Goal: Task Accomplishment & Management: Use online tool/utility

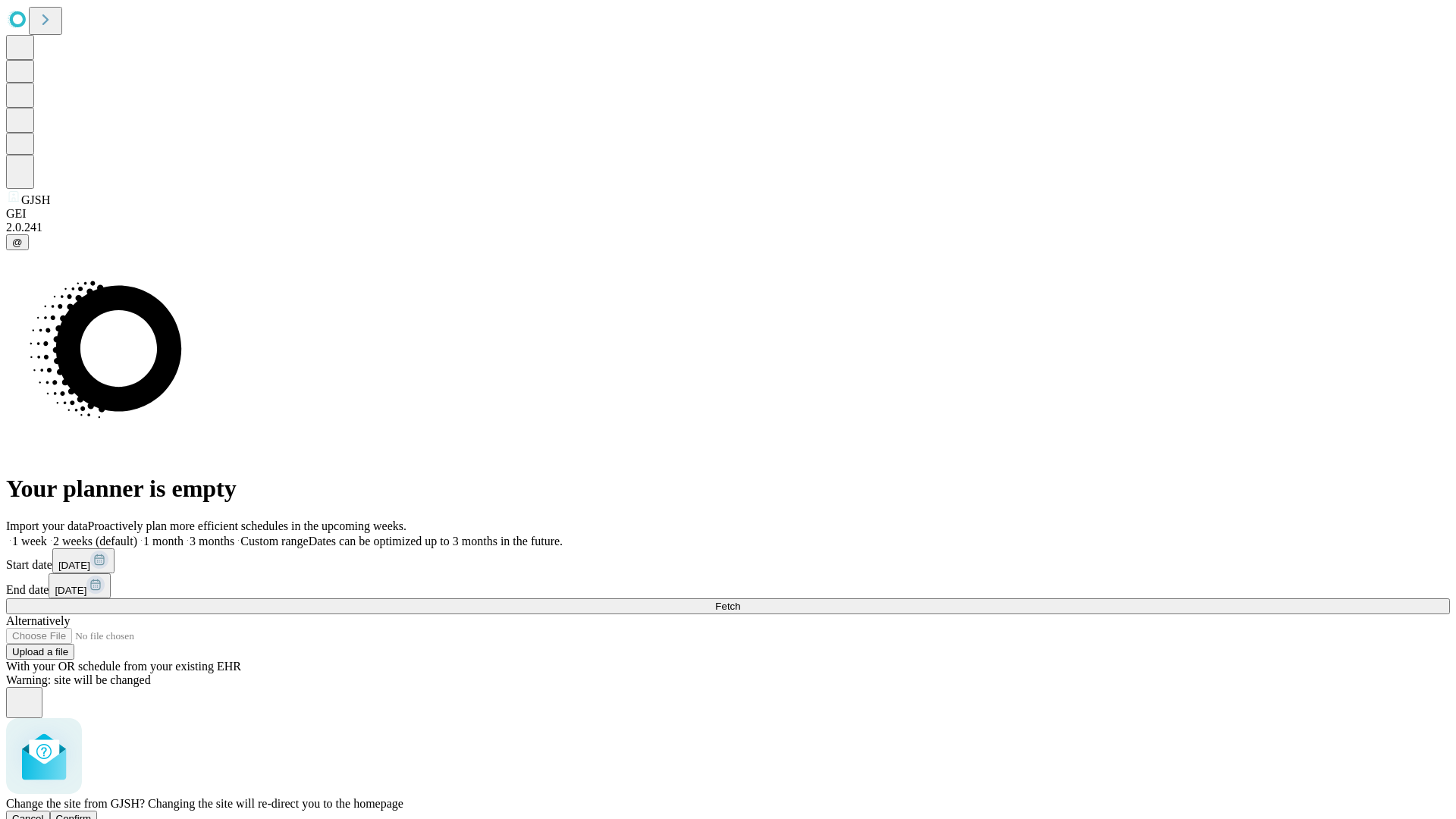
click at [92, 813] on span "Confirm" at bounding box center [74, 818] width 36 height 11
click at [47, 535] on label "1 week" at bounding box center [26, 541] width 41 height 13
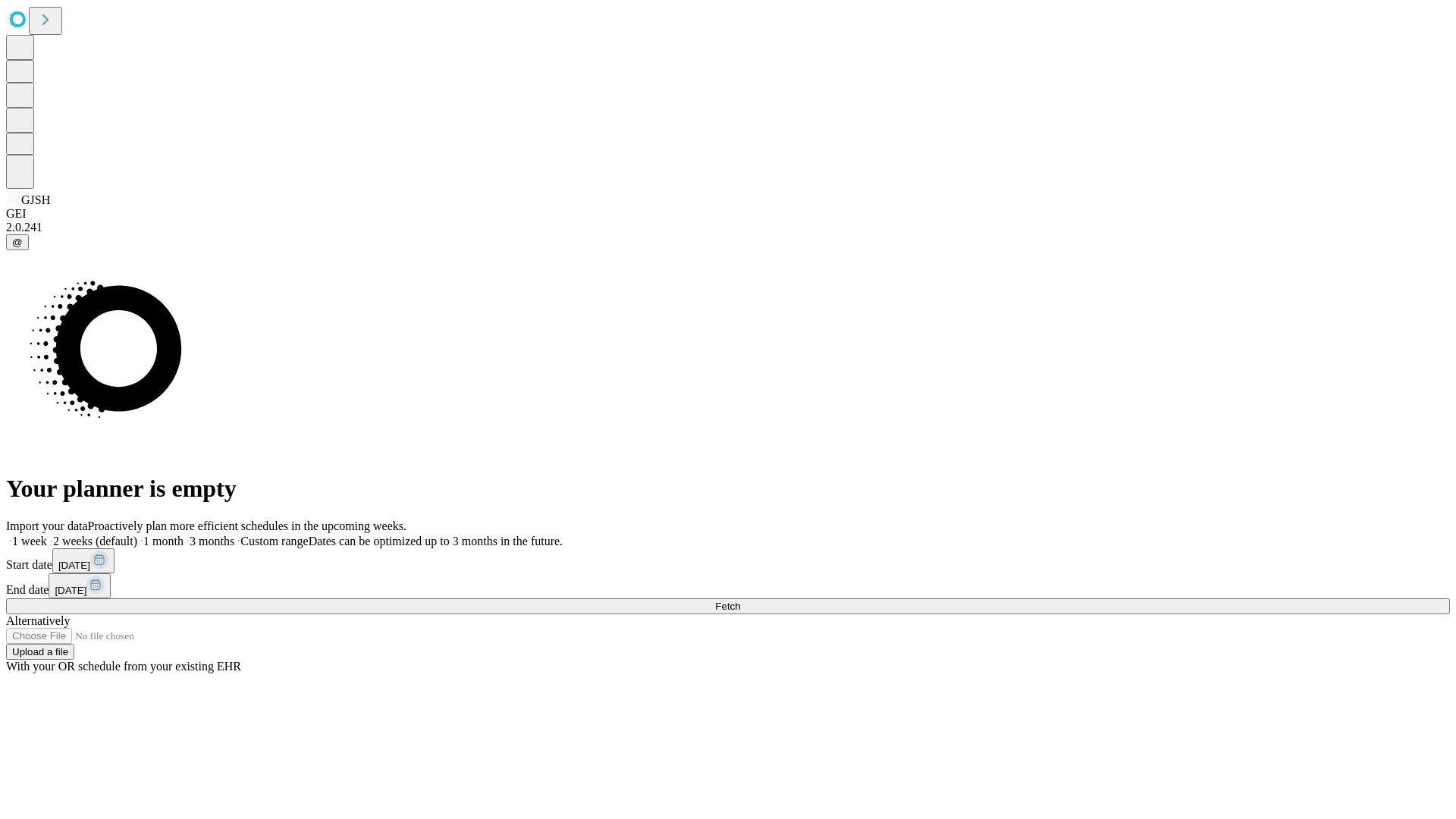
click at [740, 601] on span "Fetch" at bounding box center [727, 606] width 25 height 11
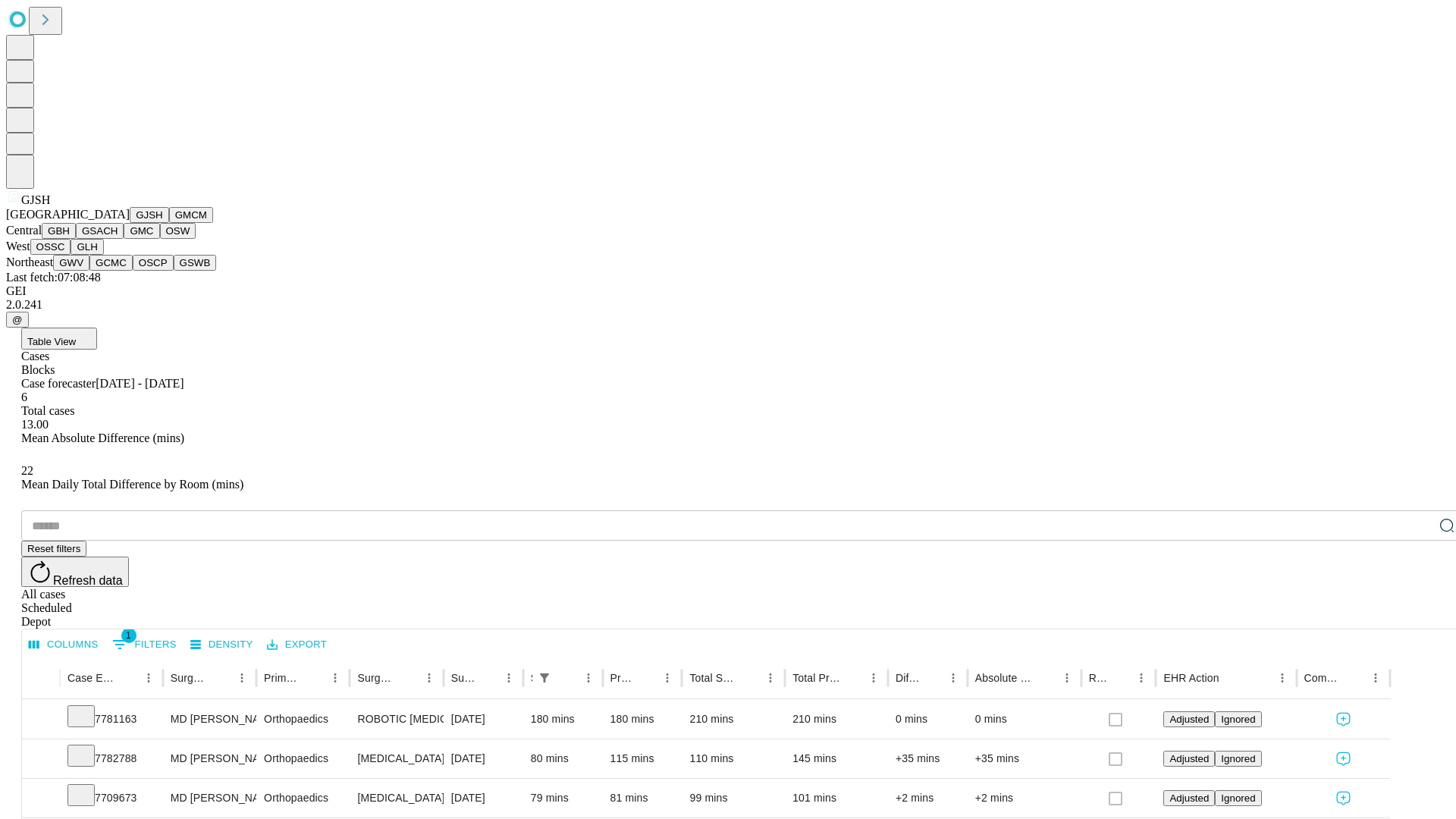
click at [169, 223] on button "GMCM" at bounding box center [191, 215] width 44 height 16
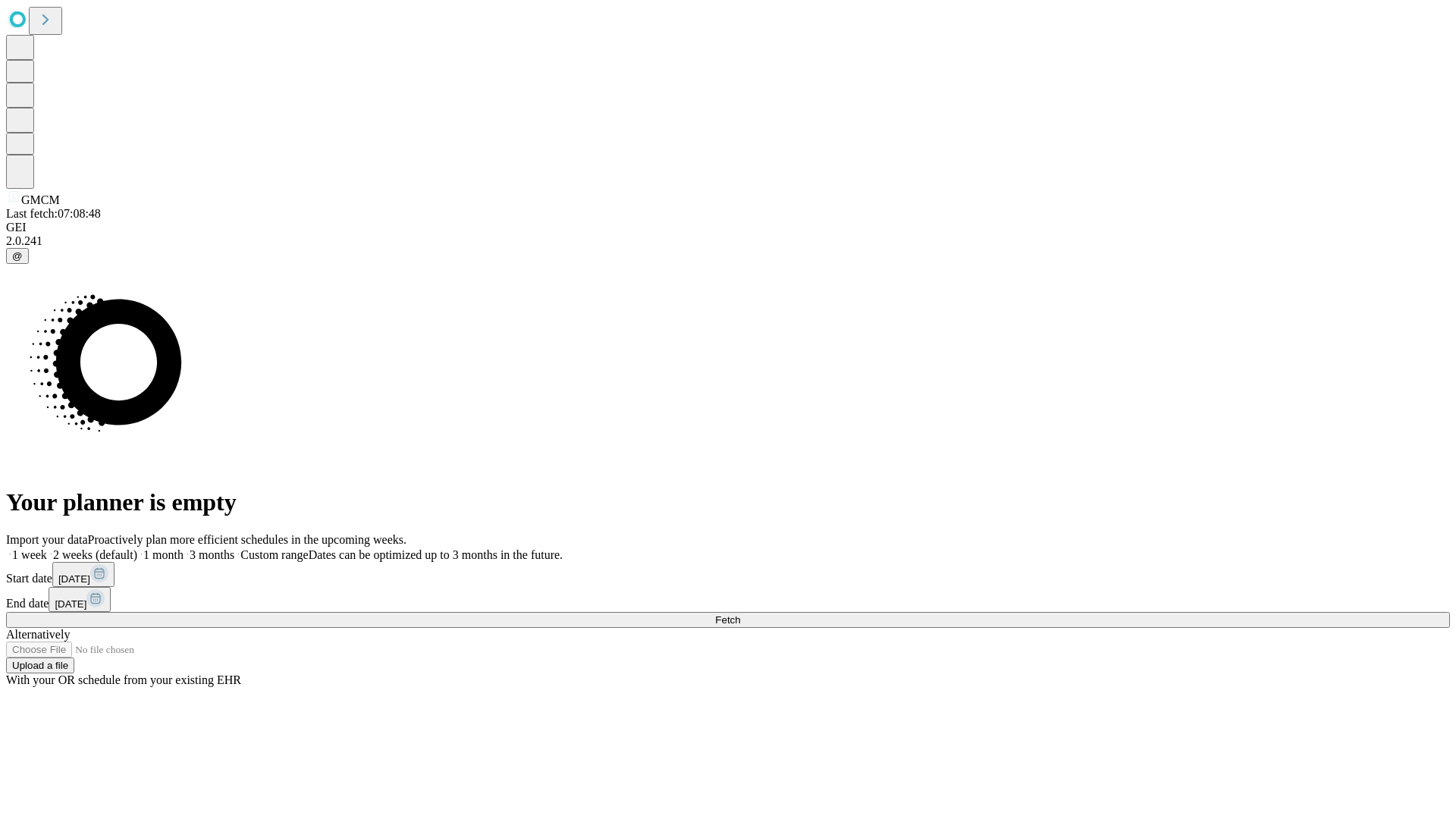
click at [47, 548] on label "1 week" at bounding box center [26, 554] width 41 height 13
click at [740, 614] on span "Fetch" at bounding box center [727, 620] width 25 height 11
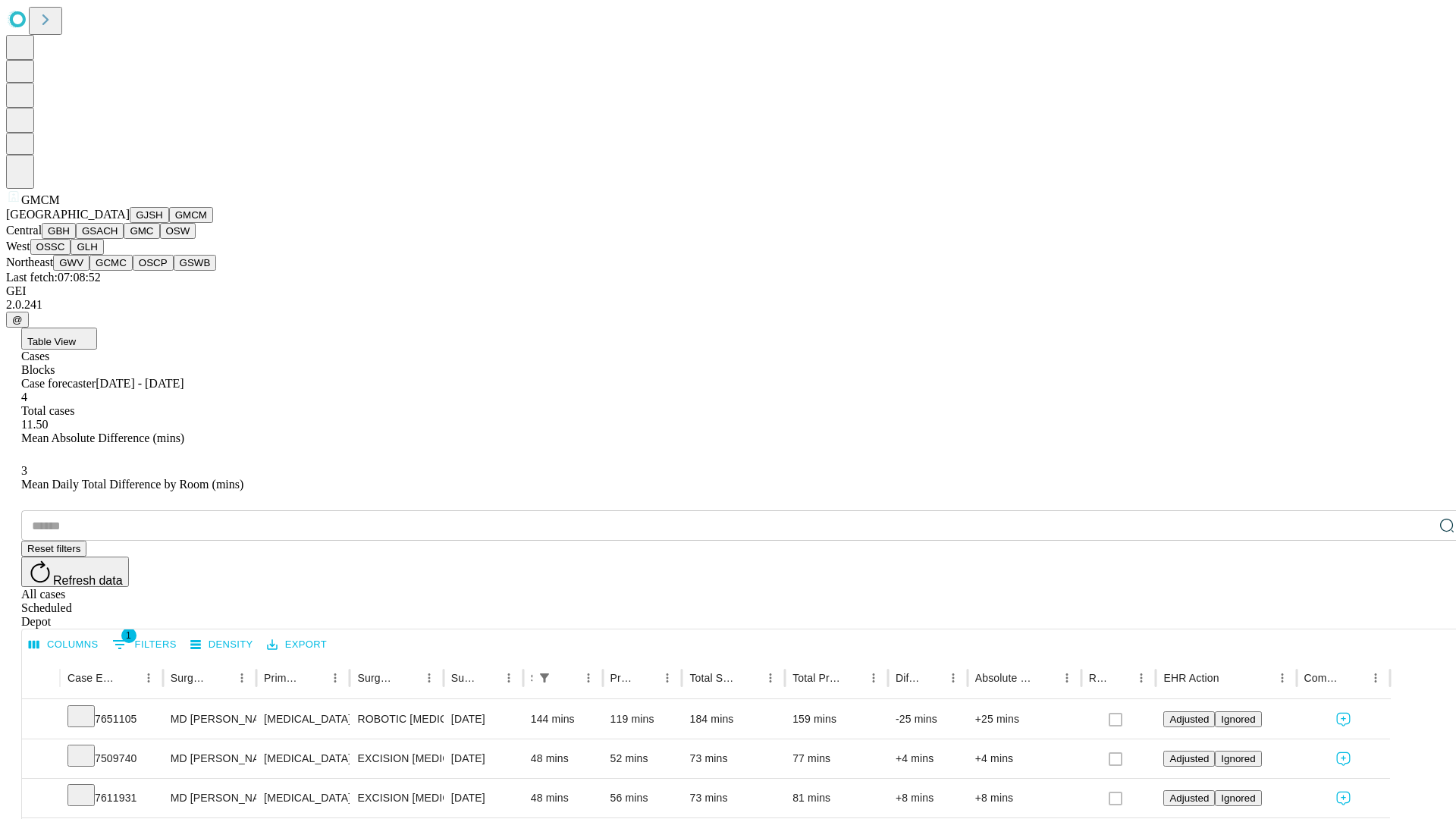
click at [76, 238] on button "GBH" at bounding box center [59, 231] width 34 height 16
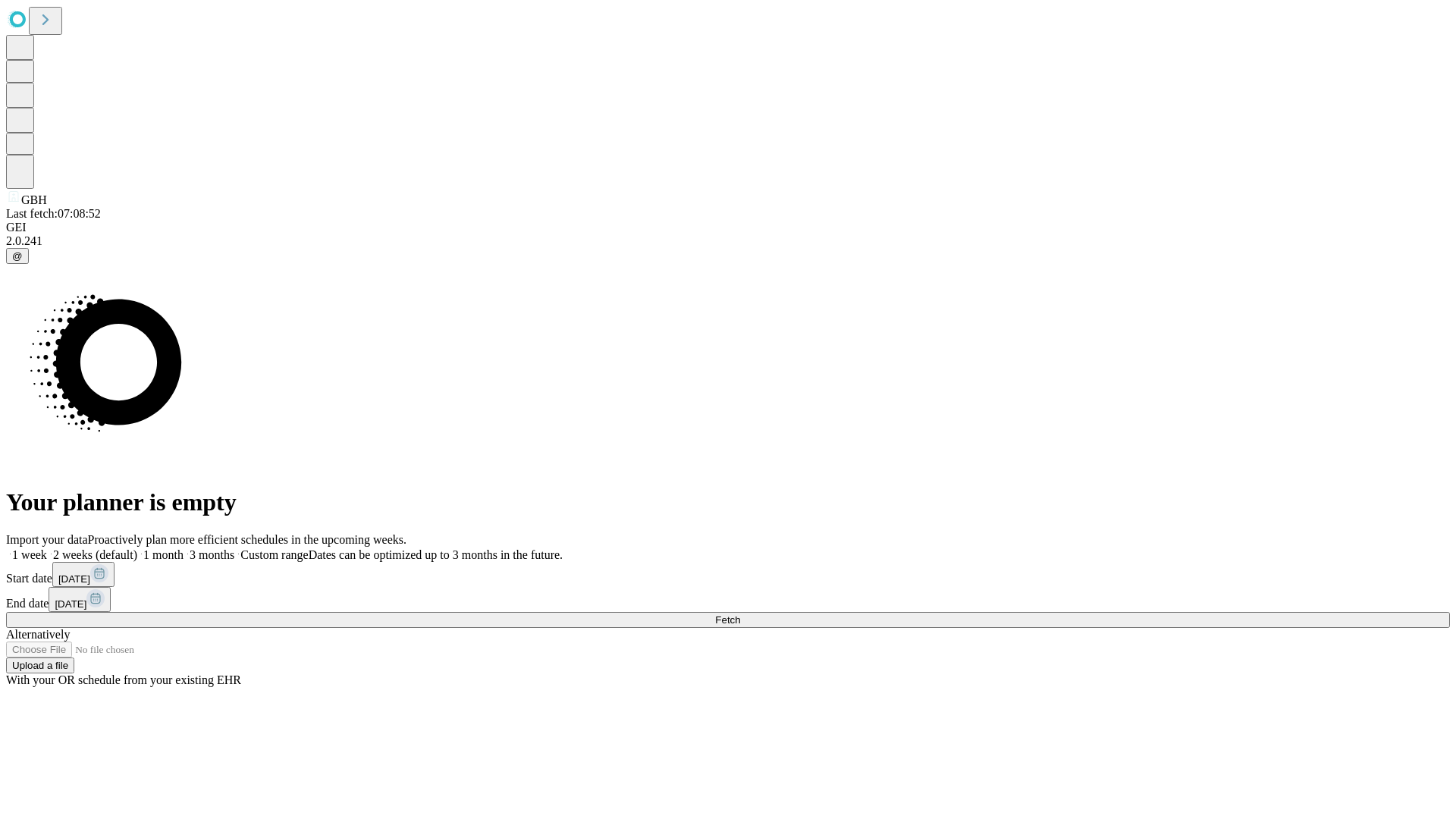
click at [47, 548] on label "1 week" at bounding box center [26, 554] width 41 height 13
click at [740, 614] on span "Fetch" at bounding box center [727, 620] width 25 height 11
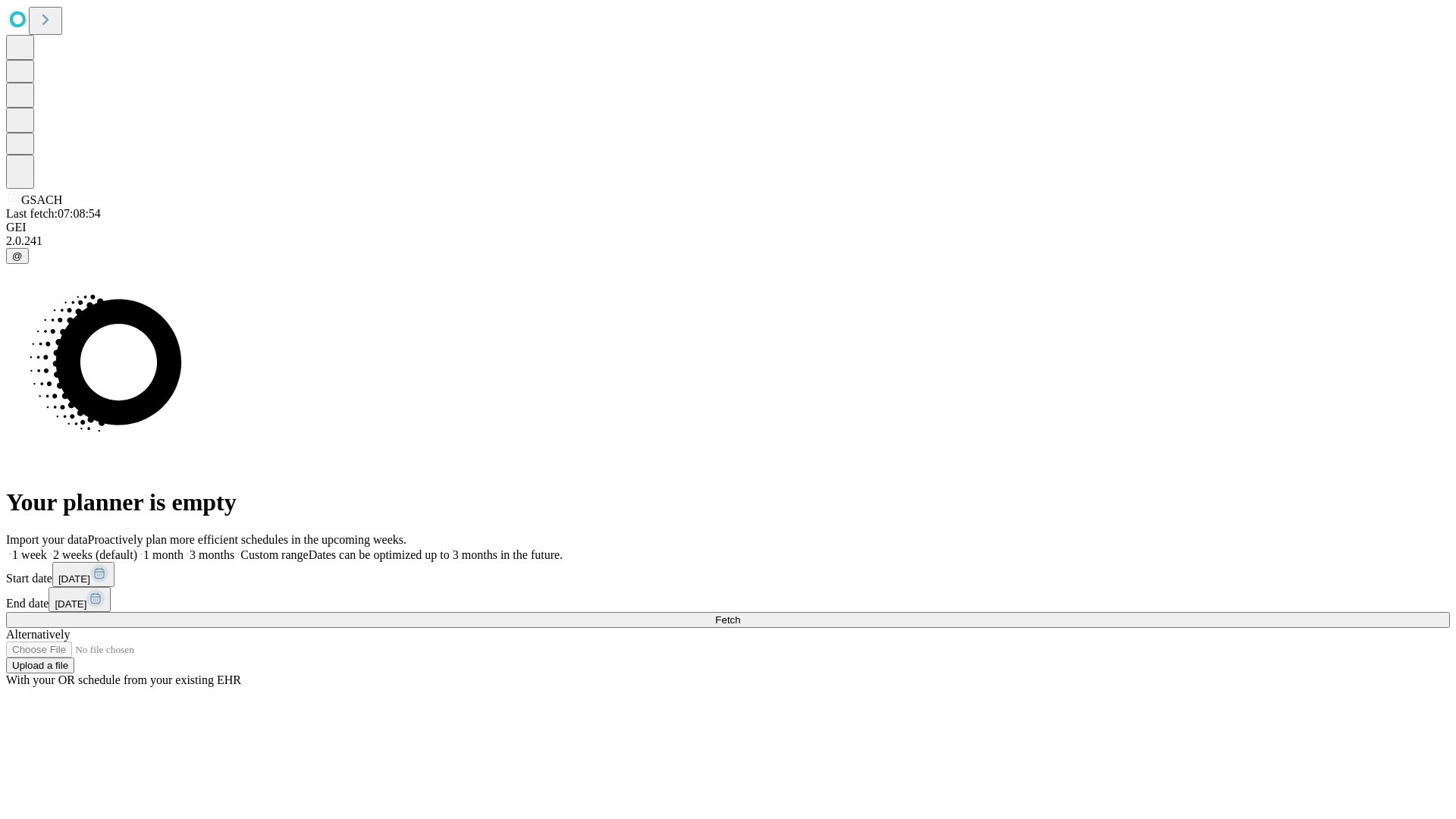
click at [47, 548] on label "1 week" at bounding box center [26, 554] width 41 height 13
click at [740, 614] on span "Fetch" at bounding box center [727, 620] width 25 height 11
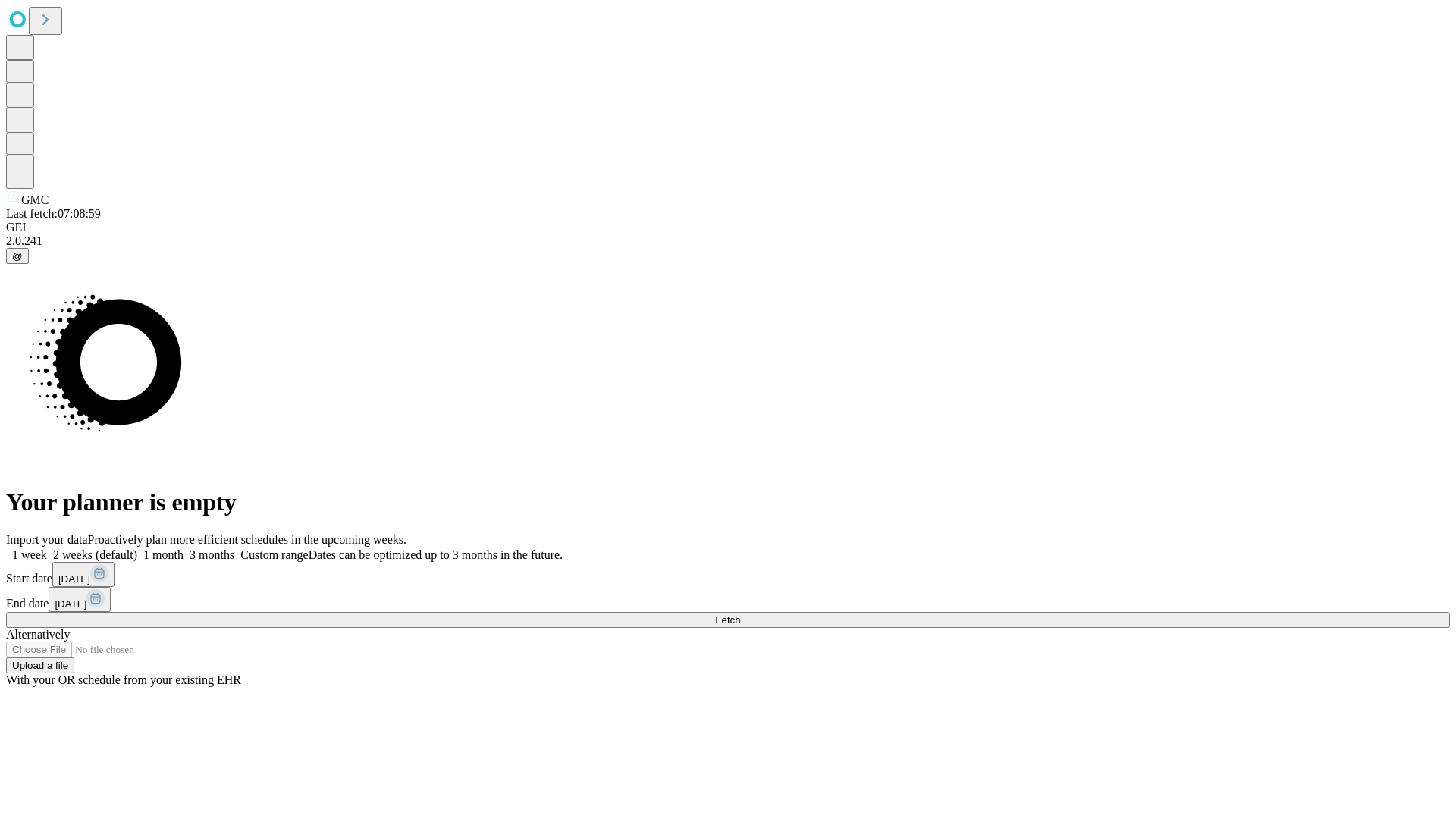
click at [740, 614] on span "Fetch" at bounding box center [727, 620] width 25 height 11
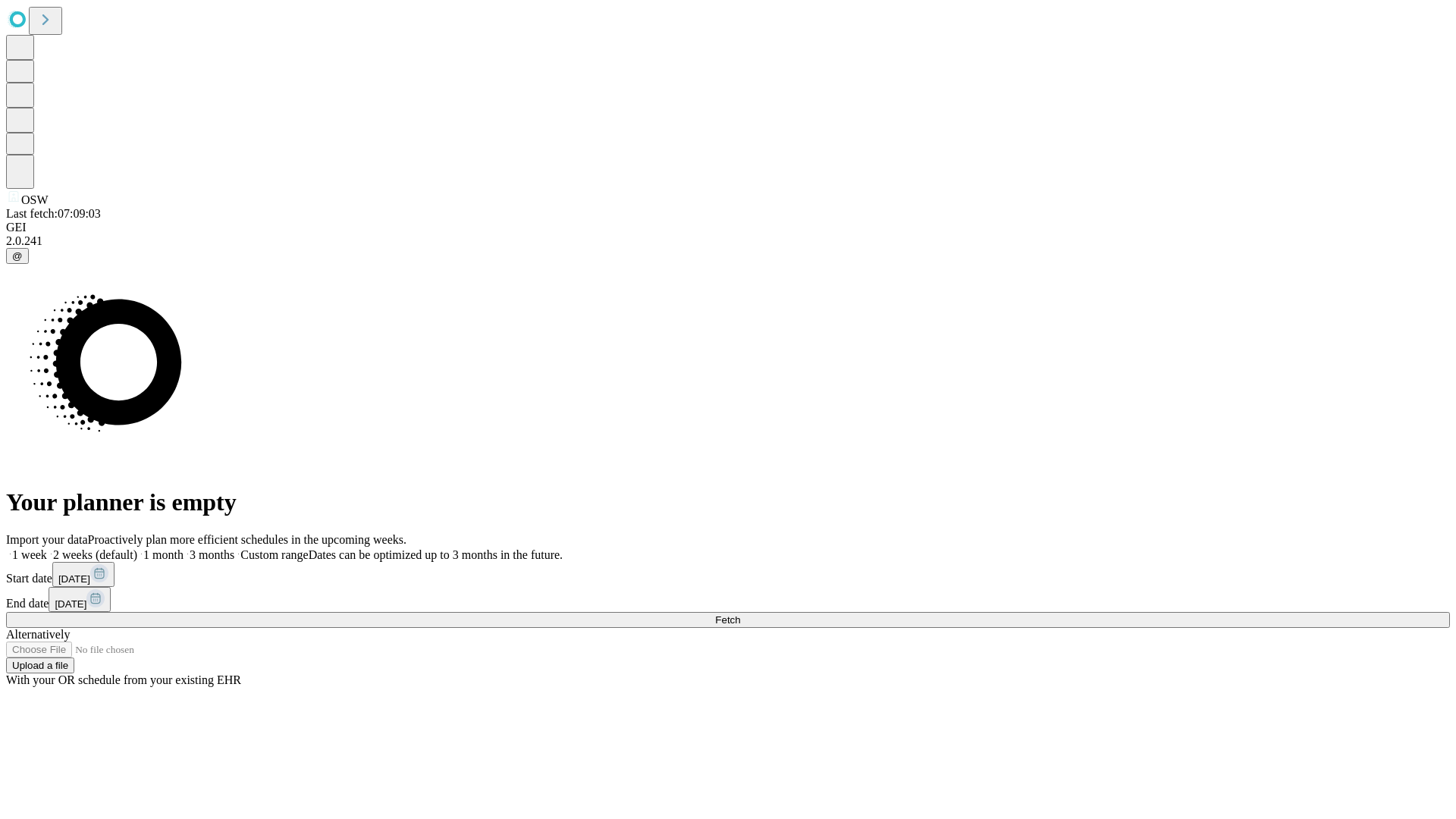
click at [47, 548] on label "1 week" at bounding box center [26, 554] width 41 height 13
click at [740, 614] on span "Fetch" at bounding box center [727, 620] width 25 height 11
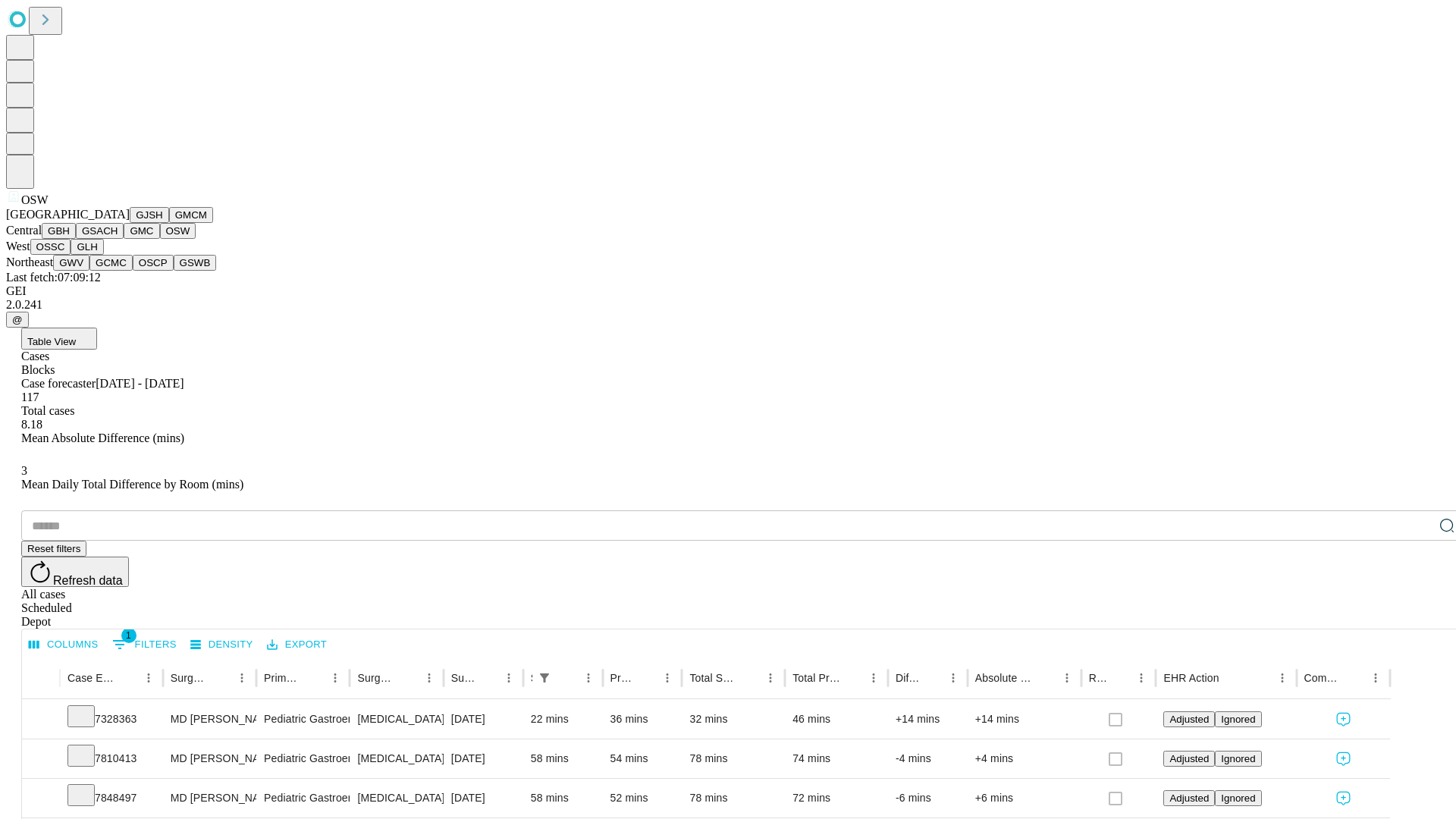
click at [71, 255] on button "OSSC" at bounding box center [51, 246] width 41 height 16
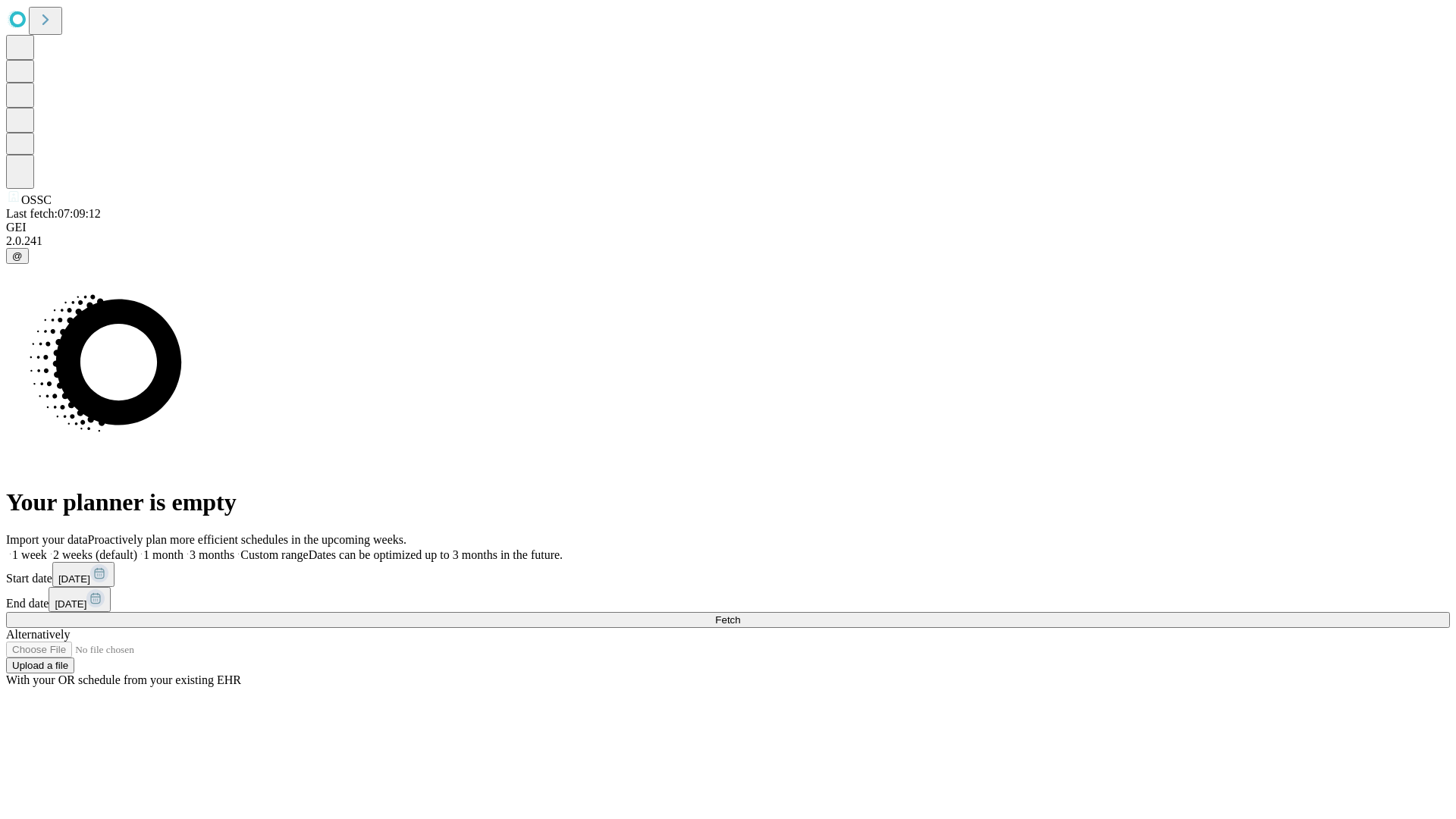
click at [47, 548] on label "1 week" at bounding box center [26, 554] width 41 height 13
click at [740, 614] on span "Fetch" at bounding box center [727, 620] width 25 height 11
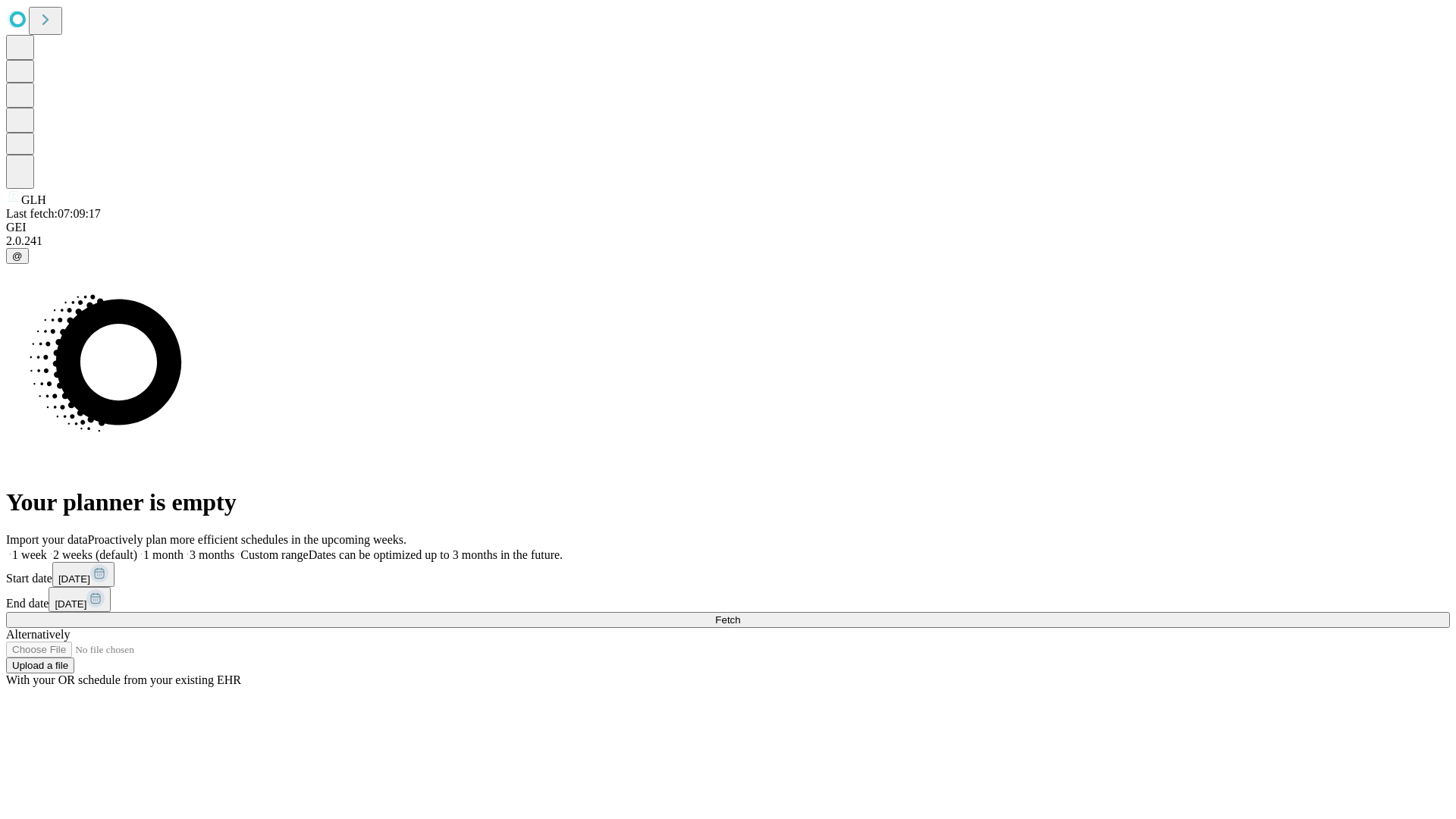
click at [47, 548] on label "1 week" at bounding box center [26, 554] width 41 height 13
click at [740, 614] on span "Fetch" at bounding box center [727, 620] width 25 height 11
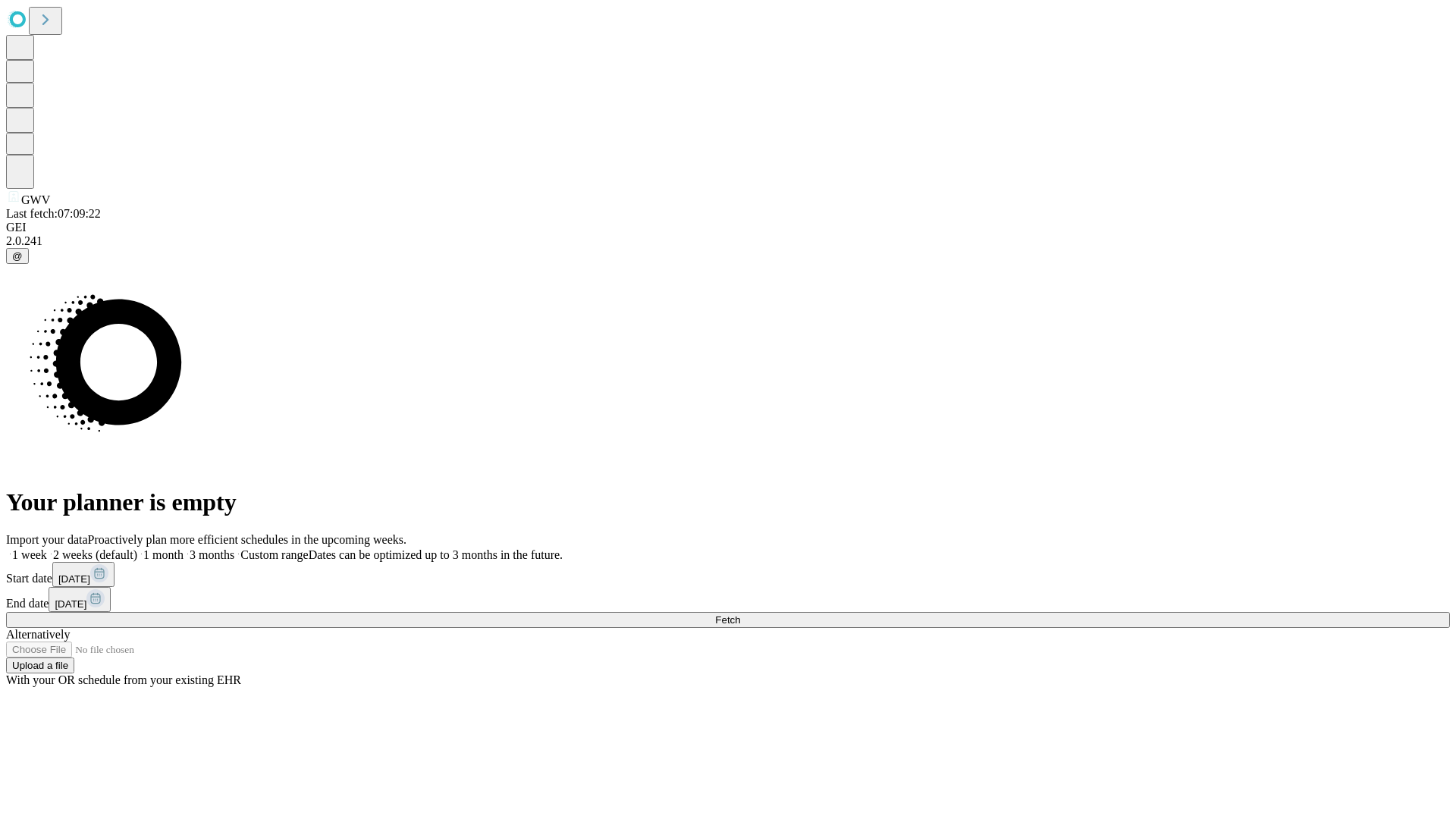
click at [740, 614] on span "Fetch" at bounding box center [727, 620] width 25 height 11
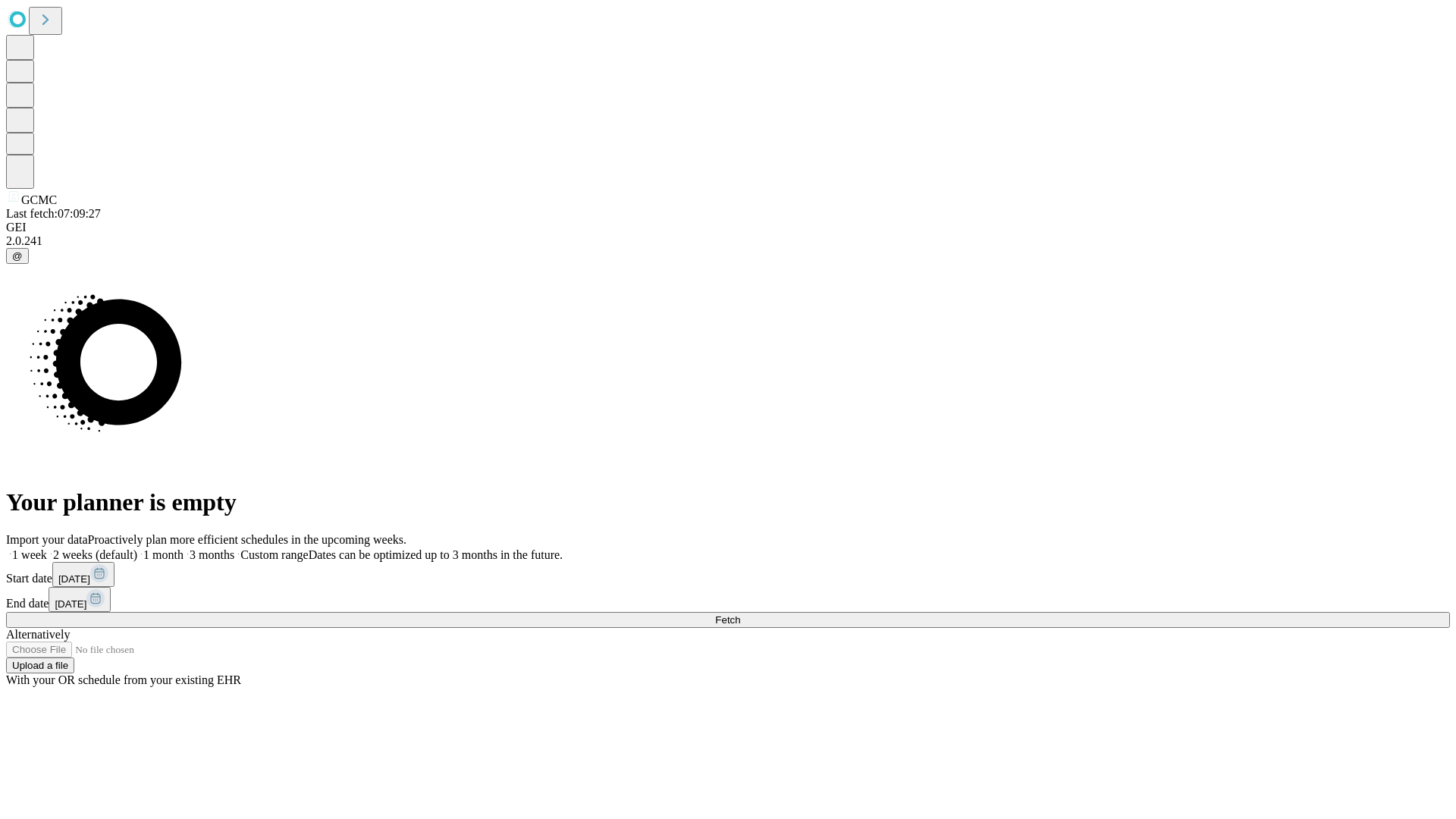
click at [47, 548] on label "1 week" at bounding box center [26, 554] width 41 height 13
click at [740, 614] on span "Fetch" at bounding box center [727, 620] width 25 height 11
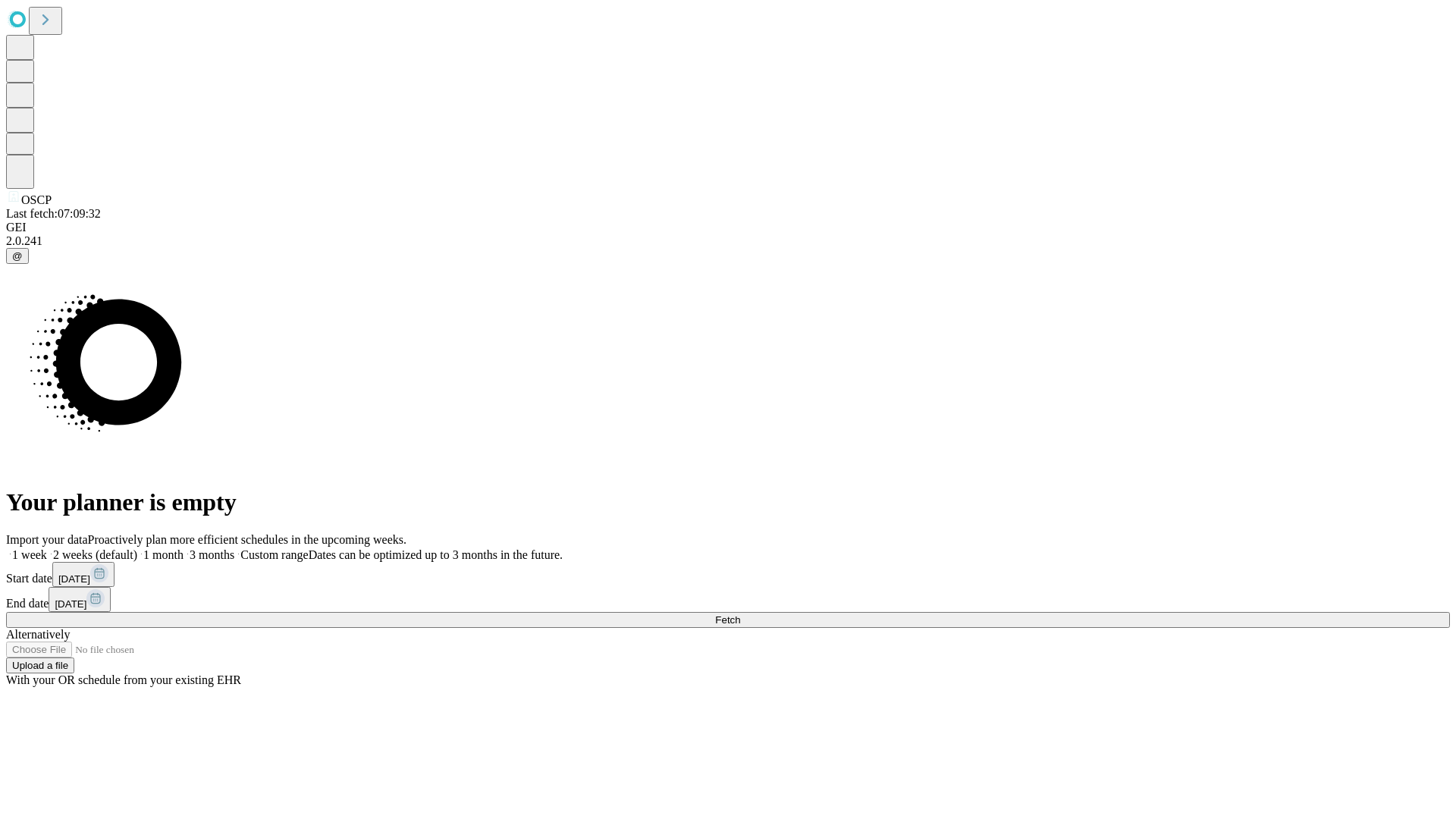
click at [47, 548] on label "1 week" at bounding box center [26, 554] width 41 height 13
click at [740, 614] on span "Fetch" at bounding box center [727, 620] width 25 height 11
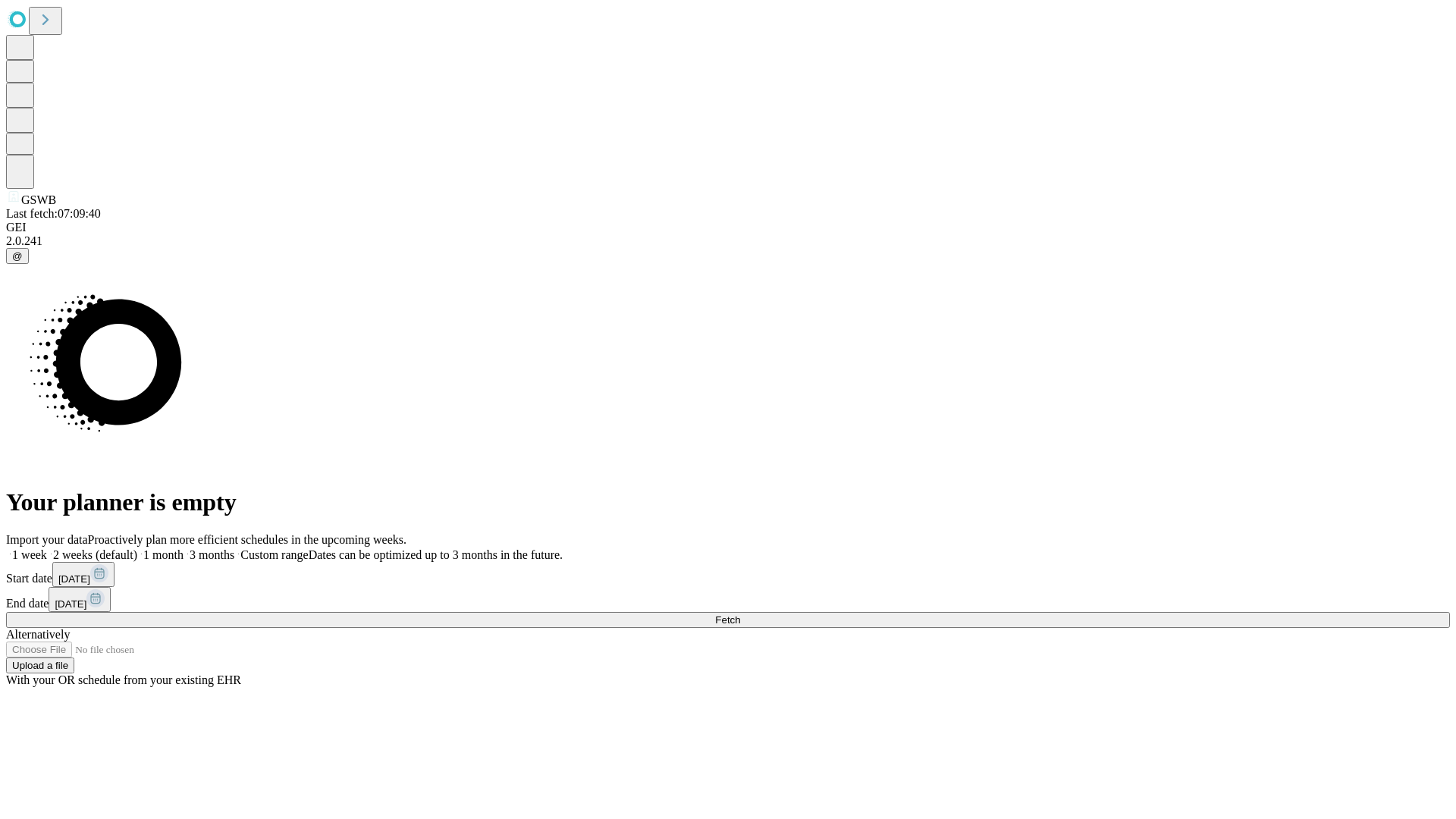
click at [47, 548] on label "1 week" at bounding box center [26, 554] width 41 height 13
click at [740, 614] on span "Fetch" at bounding box center [727, 620] width 25 height 11
